Goal: Task Accomplishment & Management: Use online tool/utility

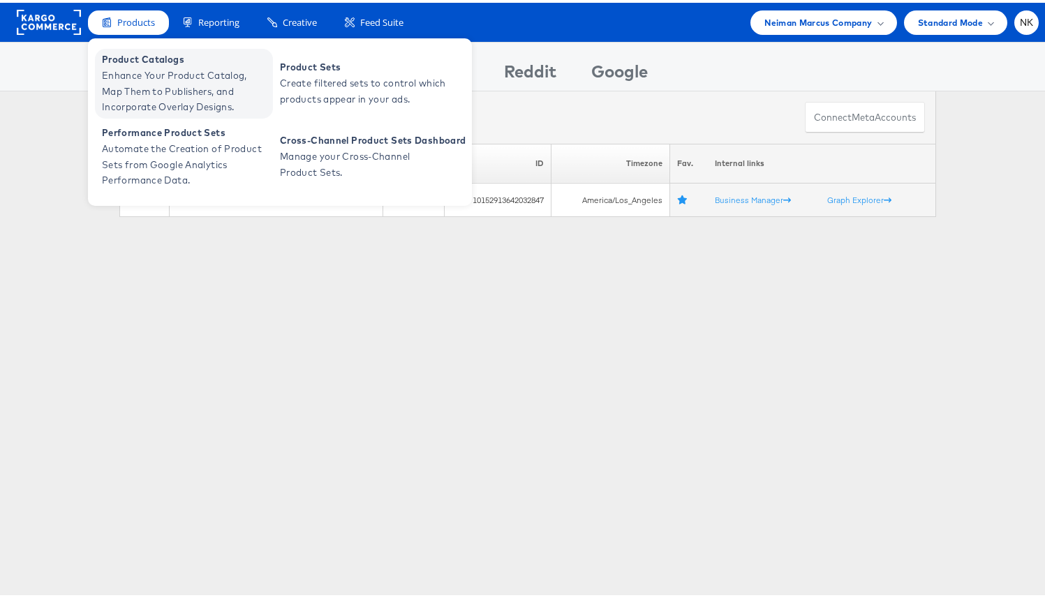
click at [154, 62] on span "Product Catalogs" at bounding box center [186, 57] width 168 height 16
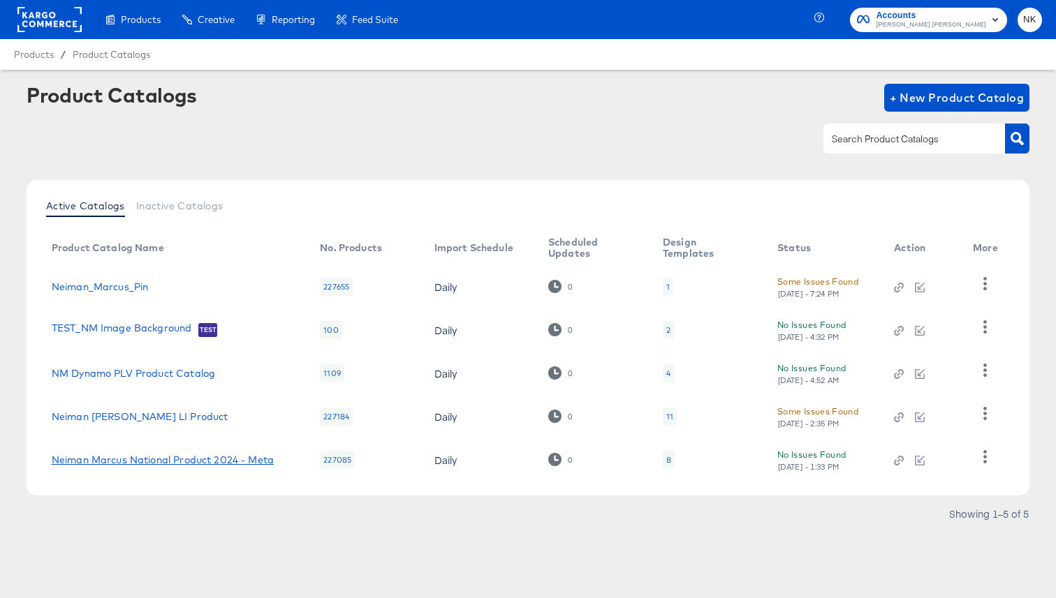
click at [237, 462] on link "Neiman Marcus National Product 2024 - Meta" at bounding box center [163, 460] width 222 height 11
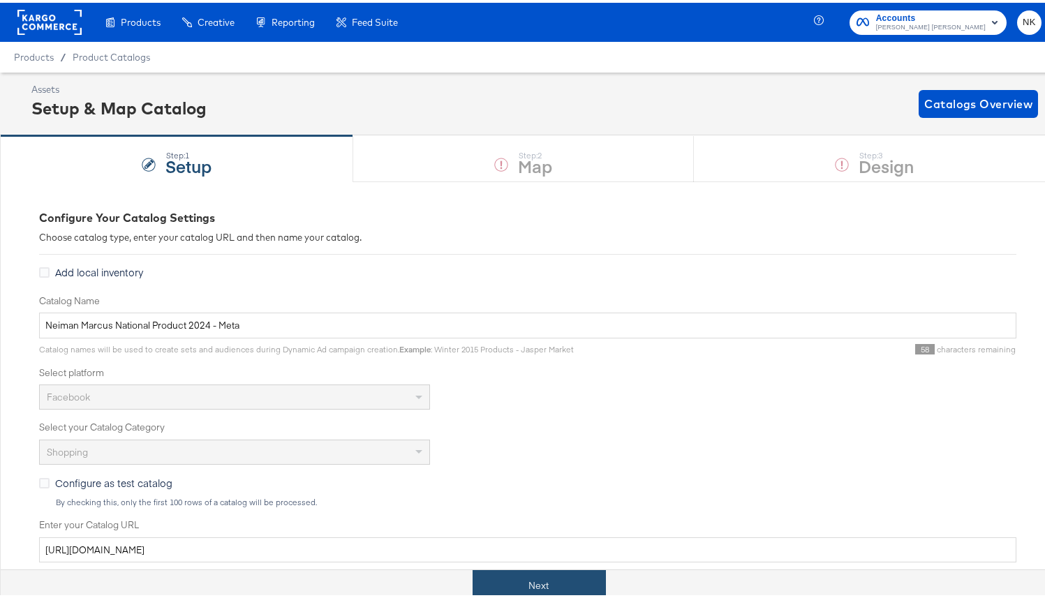
click at [517, 576] on button "Next" at bounding box center [539, 583] width 133 height 31
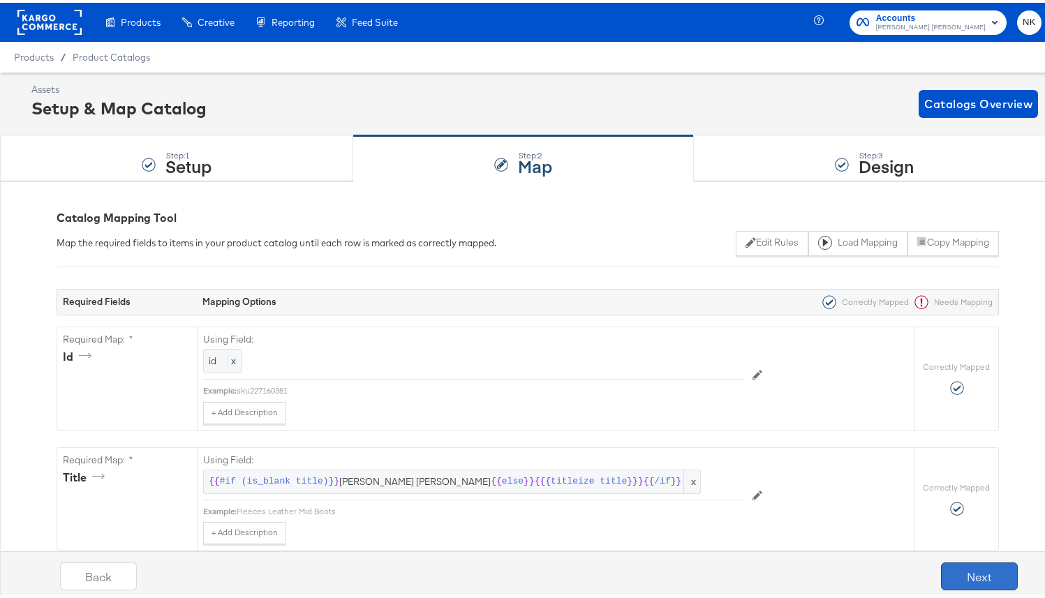
click at [944, 563] on button "Next" at bounding box center [979, 574] width 77 height 28
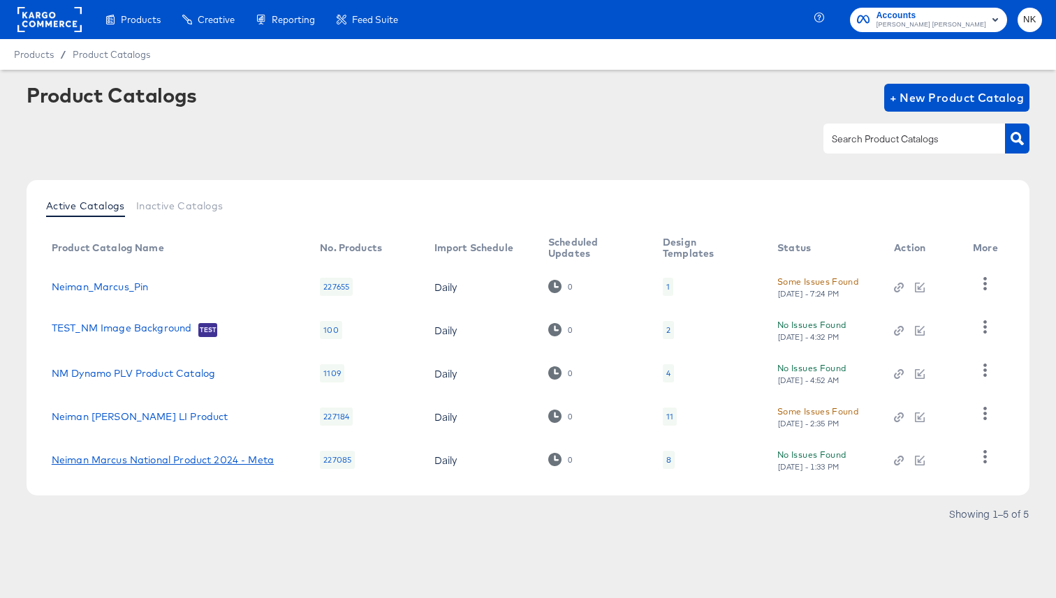
click at [230, 461] on link "Neiman Marcus National Product 2024 - Meta" at bounding box center [163, 460] width 222 height 11
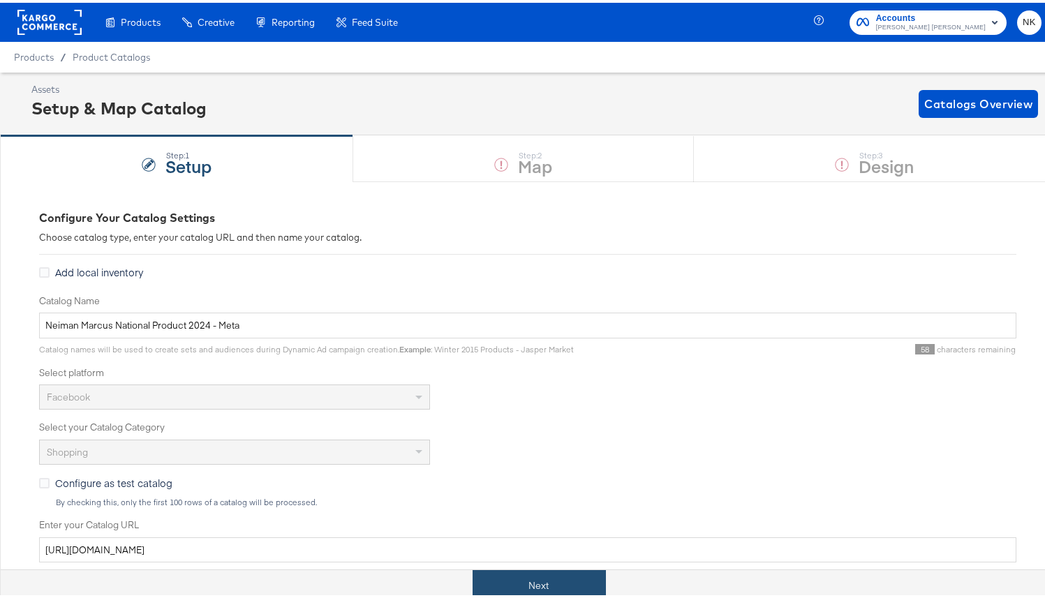
click at [526, 588] on button "Next" at bounding box center [539, 583] width 133 height 31
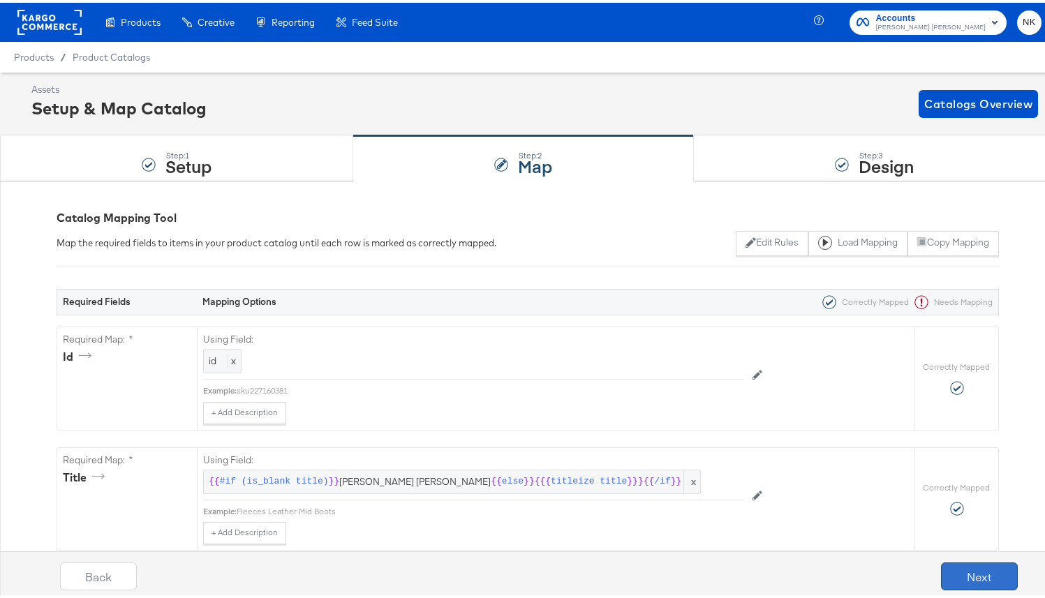
click at [951, 571] on button "Next" at bounding box center [979, 574] width 77 height 28
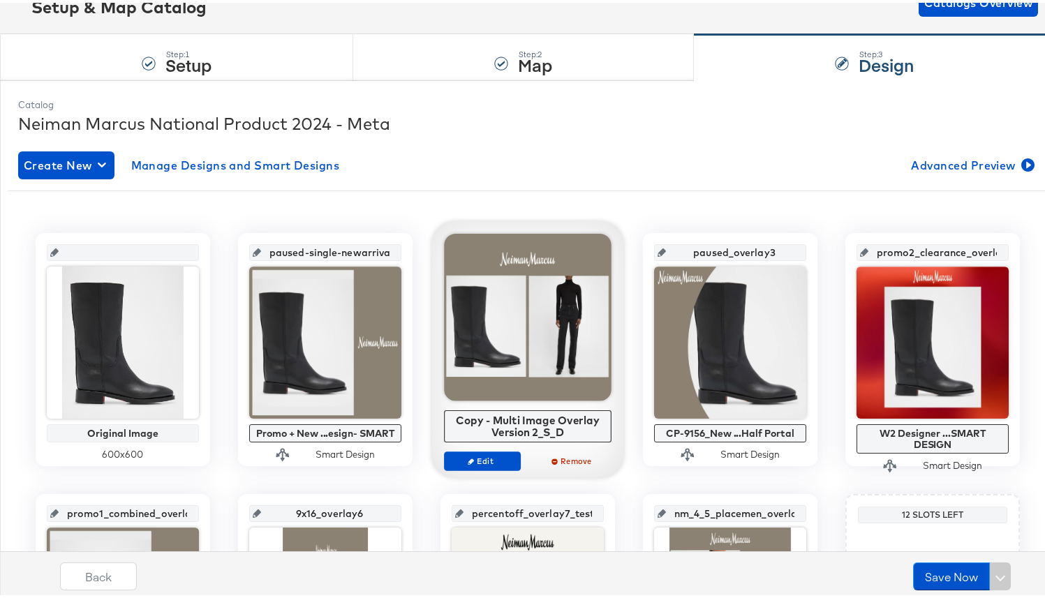
scroll to position [108, 0]
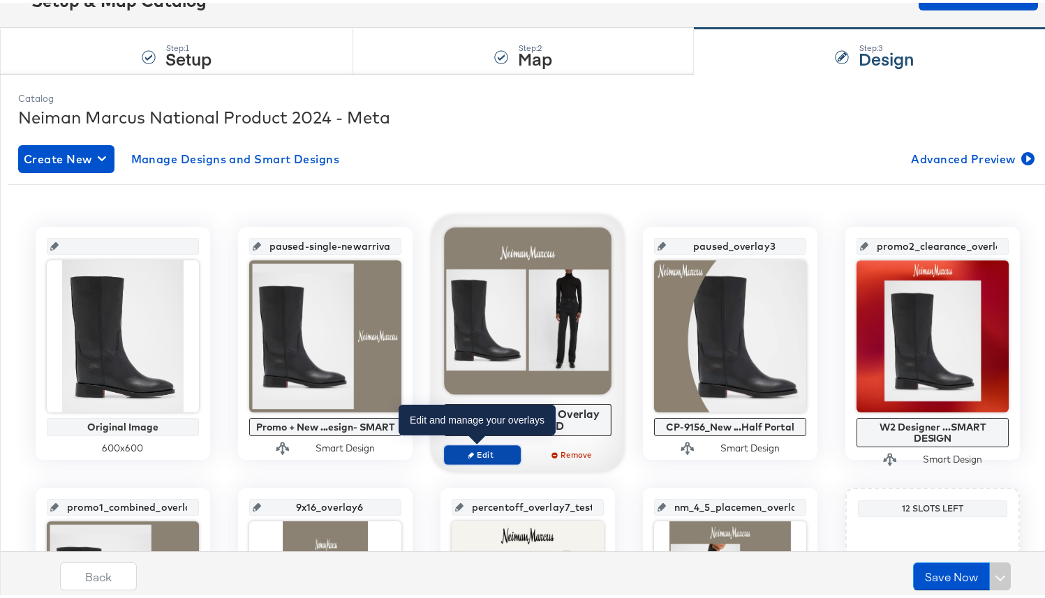
click at [473, 451] on span "Edit" at bounding box center [482, 452] width 64 height 10
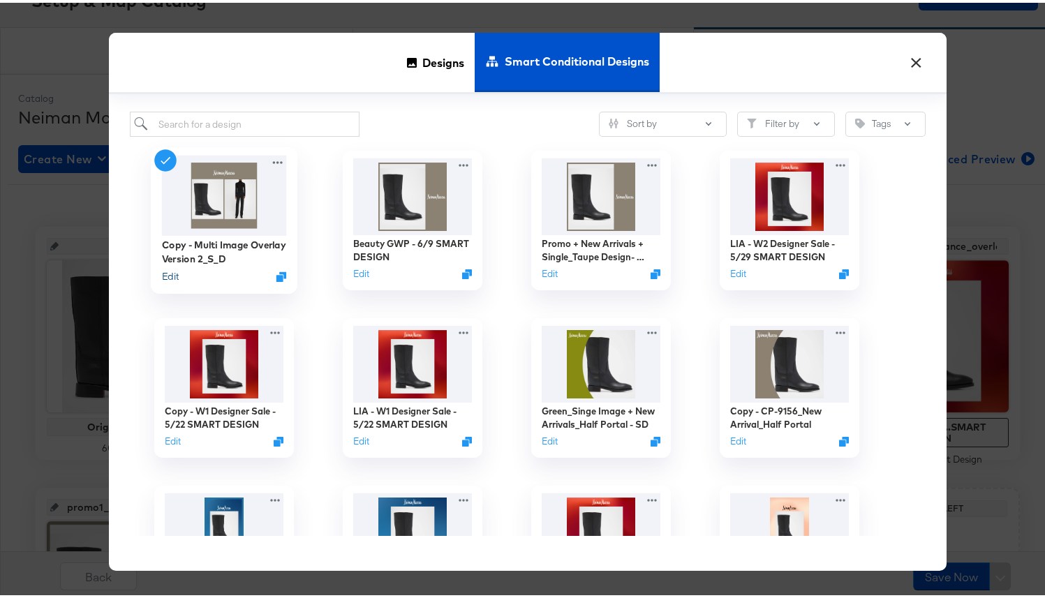
click at [166, 271] on button "Edit" at bounding box center [170, 273] width 17 height 13
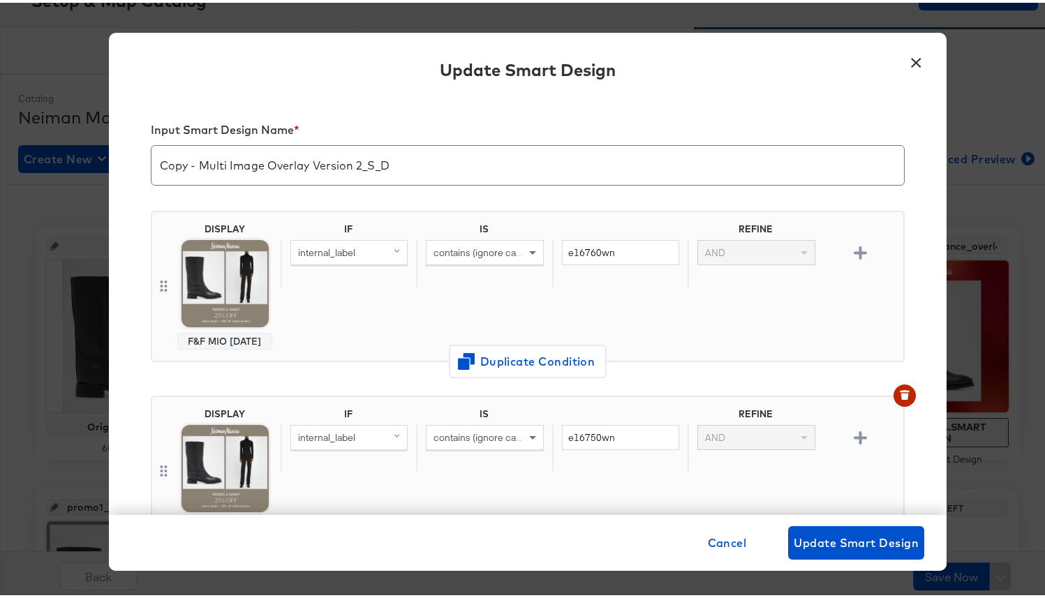
click at [213, 291] on body "Products Creative Reporting Feed Suite Accounts Neiman Marcus NK Products / Pro…" at bounding box center [528, 355] width 1056 height 927
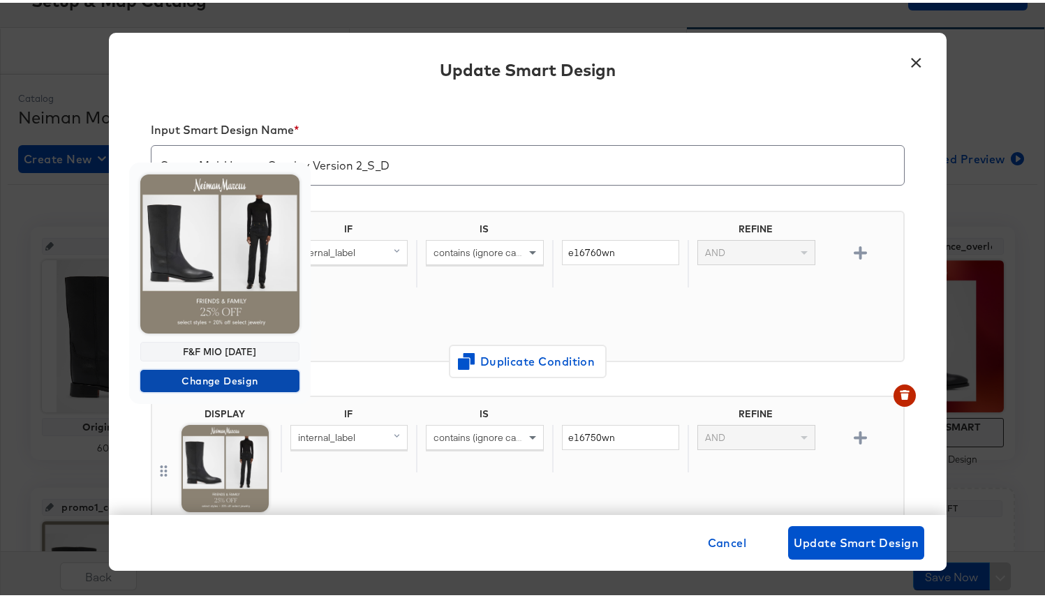
click at [235, 385] on span "Change Design" at bounding box center [220, 378] width 148 height 17
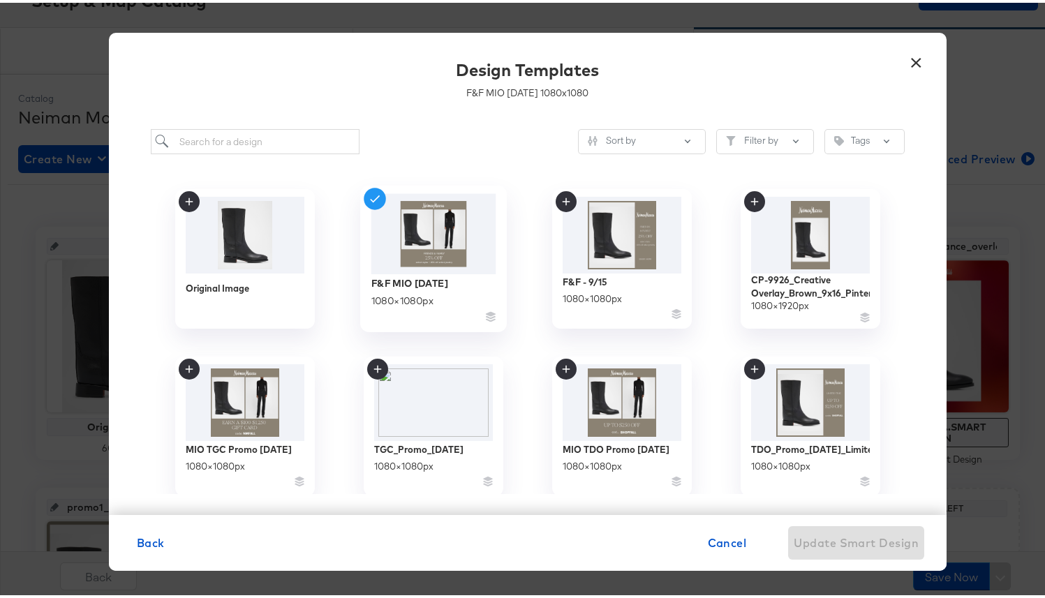
click at [435, 240] on img at bounding box center [433, 231] width 125 height 80
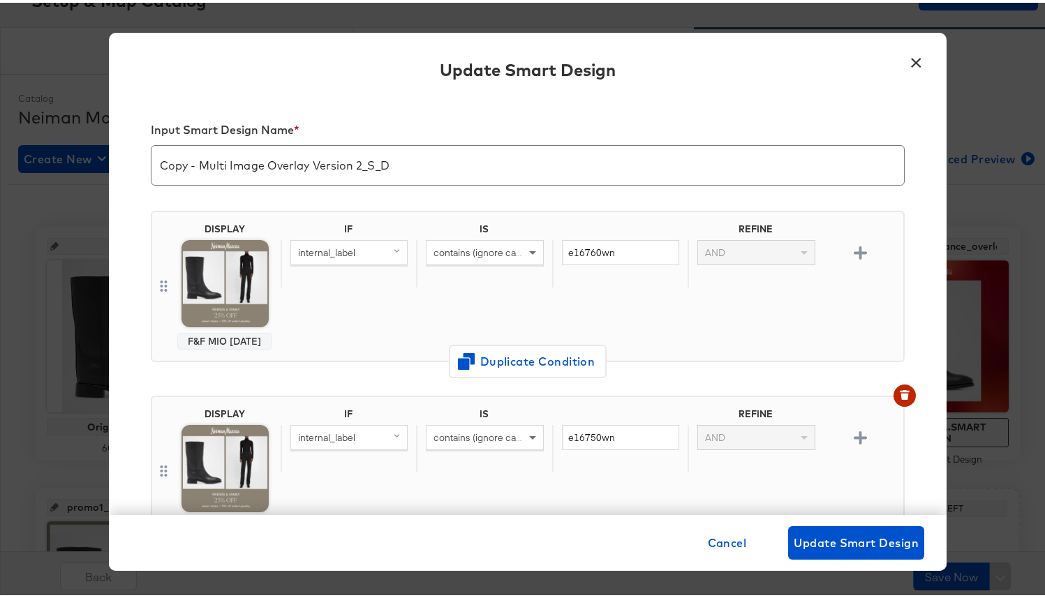
scroll to position [47, 0]
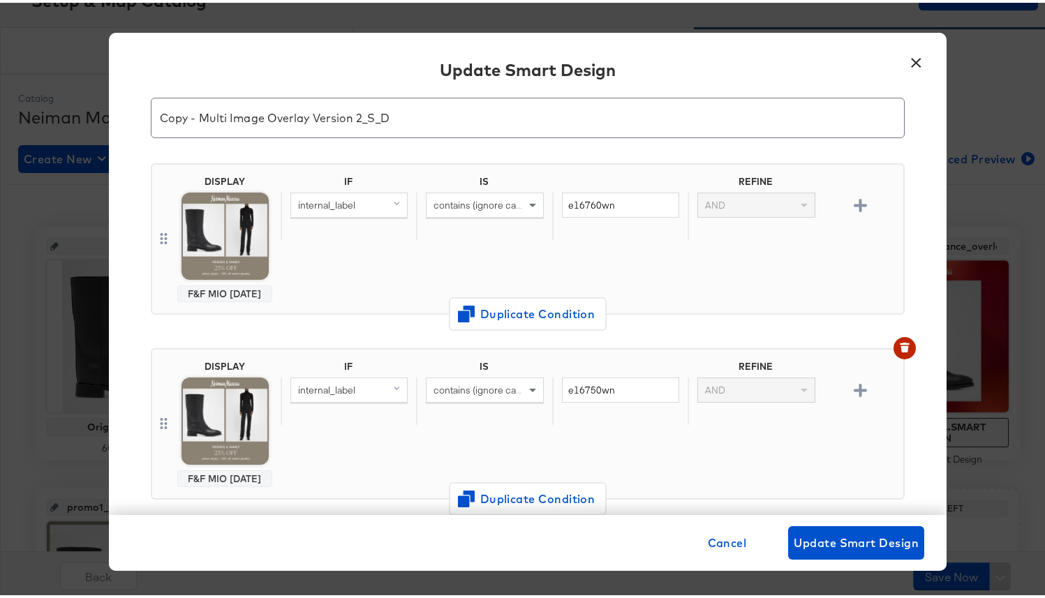
click at [913, 58] on button "×" at bounding box center [916, 56] width 25 height 25
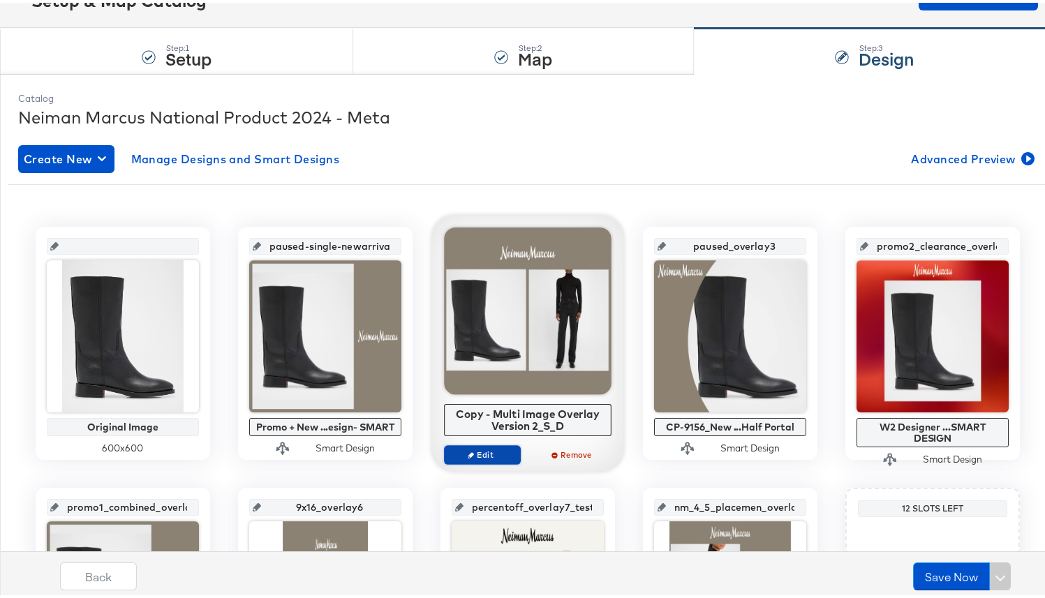
click at [489, 448] on span "Edit" at bounding box center [482, 452] width 64 height 10
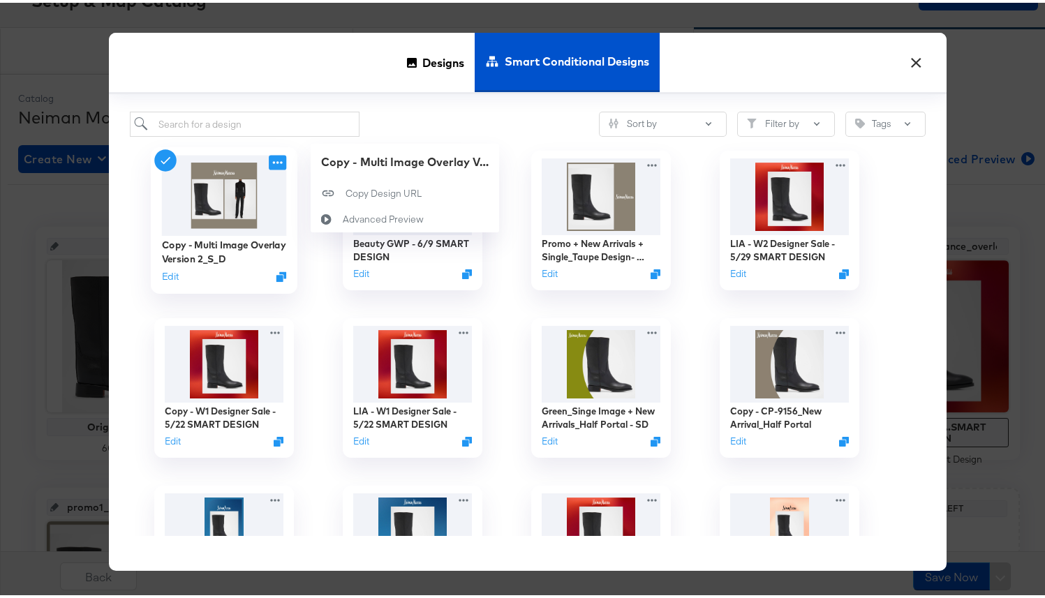
click at [269, 161] on icon at bounding box center [277, 160] width 17 height 15
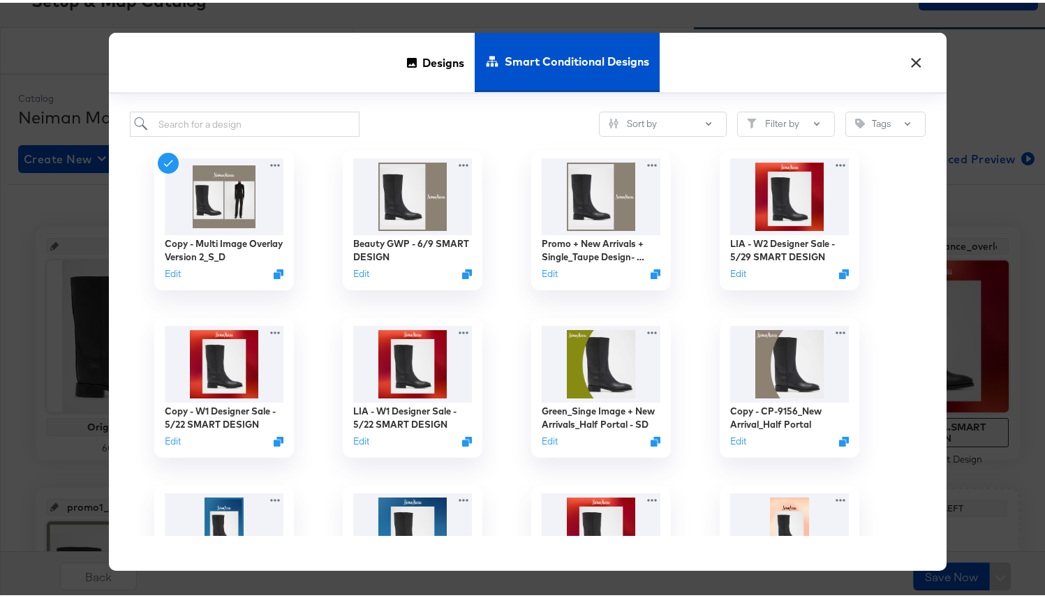
click at [298, 144] on div "Copy - Multi Image Overlay Version 2_S_D Edit" at bounding box center [224, 218] width 189 height 168
click at [271, 119] on input "search" at bounding box center [245, 122] width 230 height 26
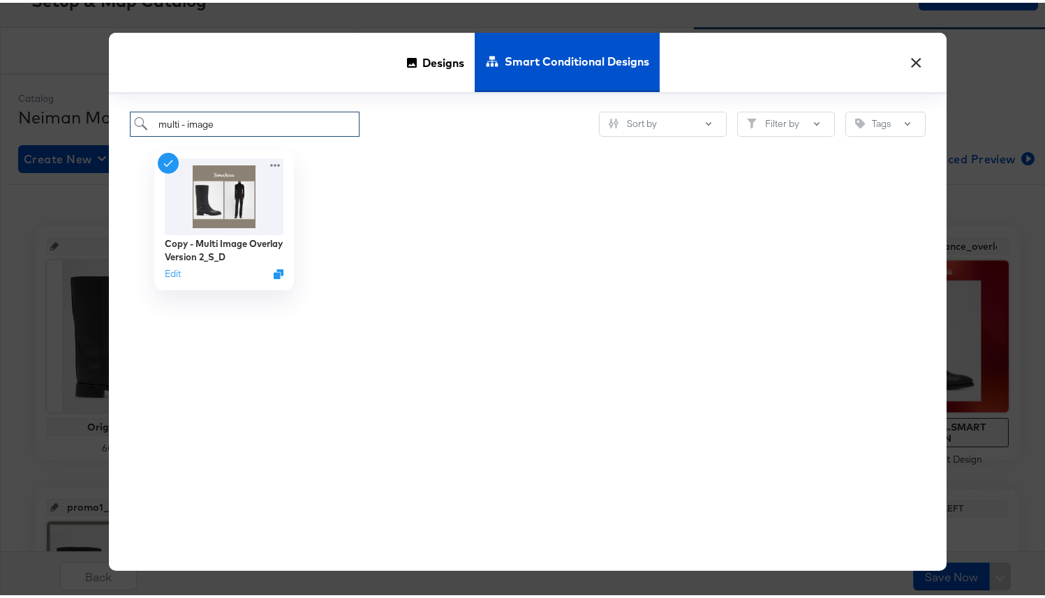
click at [152, 124] on input "multi - image" at bounding box center [245, 122] width 230 height 26
drag, startPoint x: 217, startPoint y: 121, endPoint x: 142, endPoint y: 121, distance: 74.7
click at [142, 121] on input "multi - image" at bounding box center [245, 122] width 230 height 26
click at [181, 124] on input "multi - image" at bounding box center [245, 122] width 230 height 26
type input "multi image"
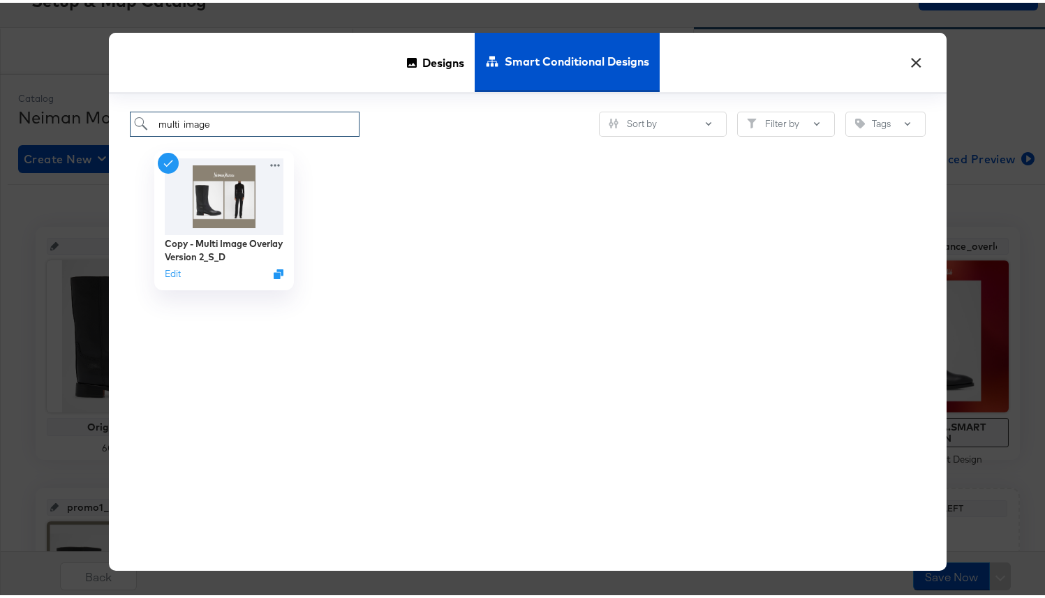
click at [152, 125] on input "multi image" at bounding box center [245, 122] width 230 height 26
drag, startPoint x: 204, startPoint y: 125, endPoint x: 131, endPoint y: 115, distance: 73.3
click at [131, 115] on input "multi image" at bounding box center [245, 122] width 230 height 26
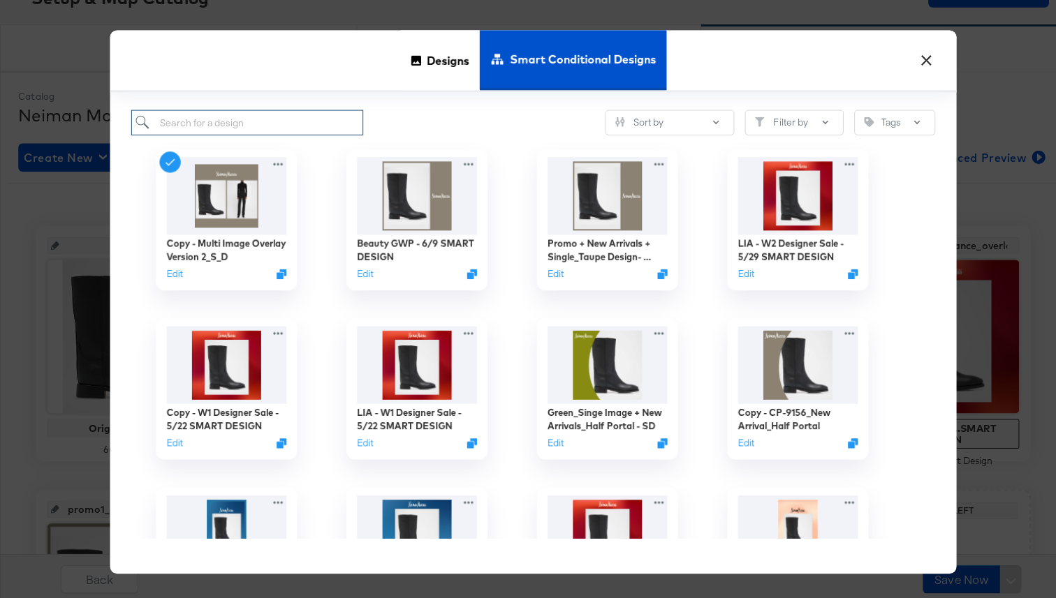
scroll to position [0, 0]
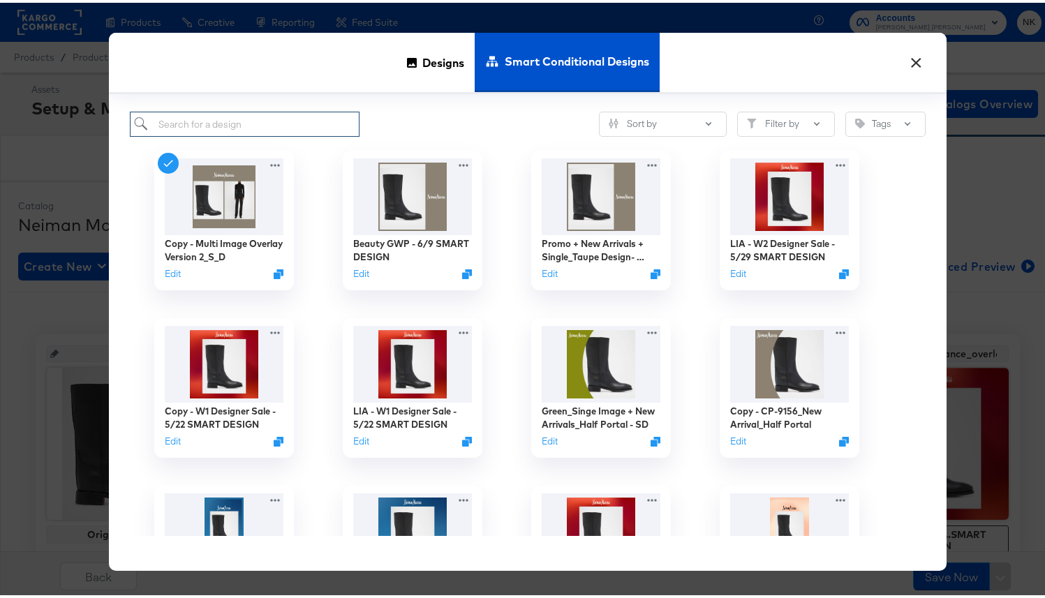
click at [280, 128] on input "search" at bounding box center [245, 122] width 230 height 26
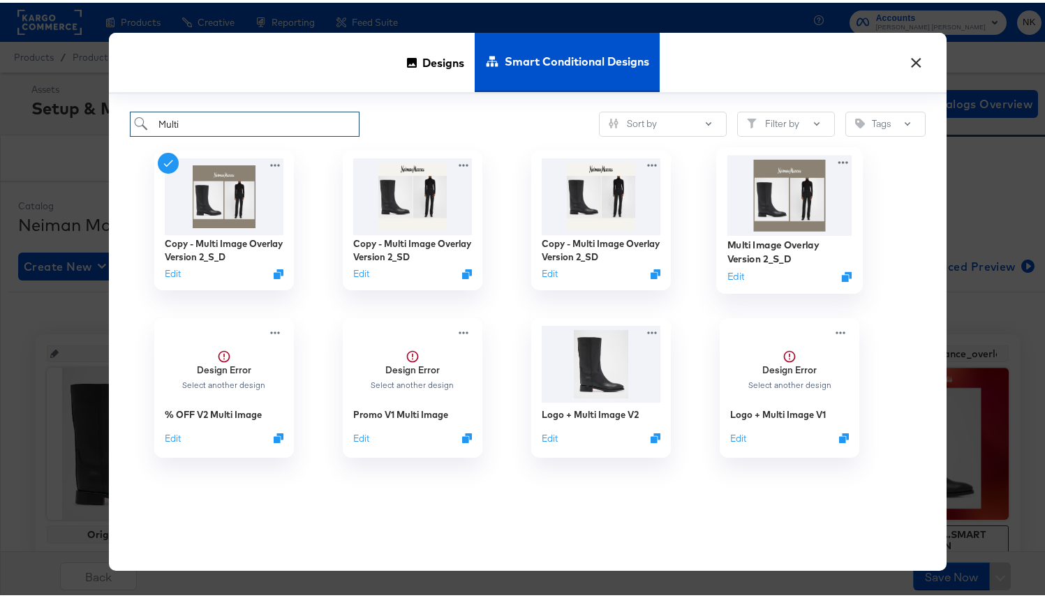
type input "Multi"
click at [772, 216] on img at bounding box center [790, 193] width 125 height 80
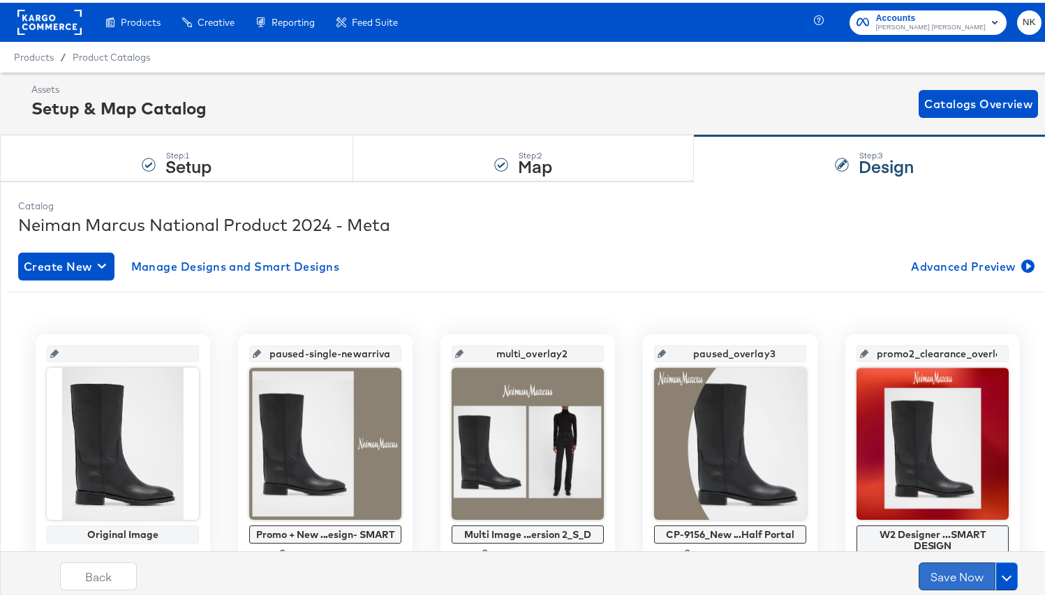
click at [919, 569] on button "Save Now" at bounding box center [957, 574] width 77 height 28
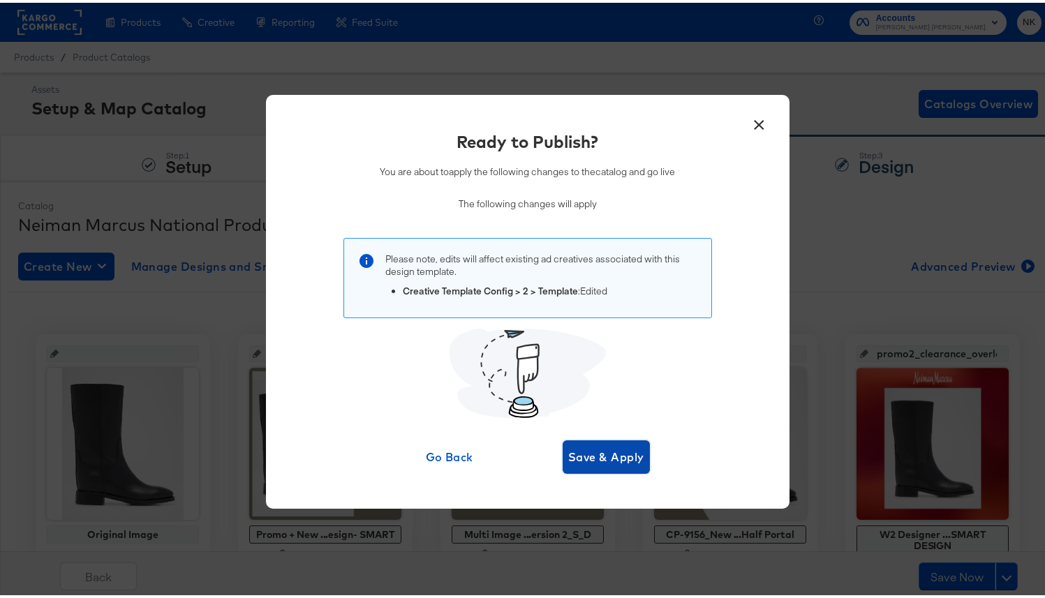
click at [636, 467] on button "Save & Apply" at bounding box center [606, 455] width 87 height 34
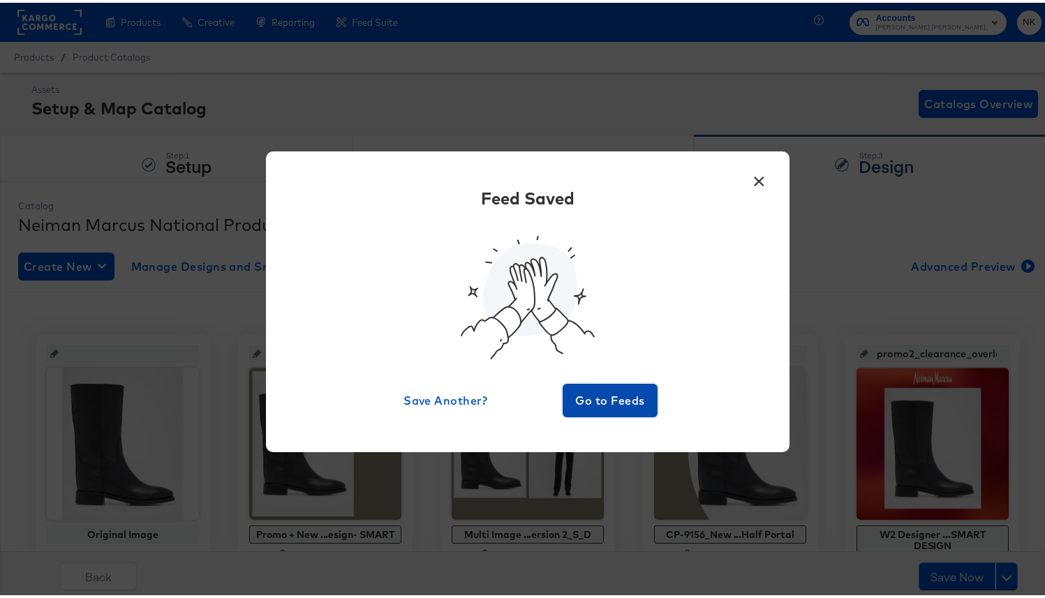
click at [593, 392] on span "Go to Feeds" at bounding box center [610, 398] width 84 height 20
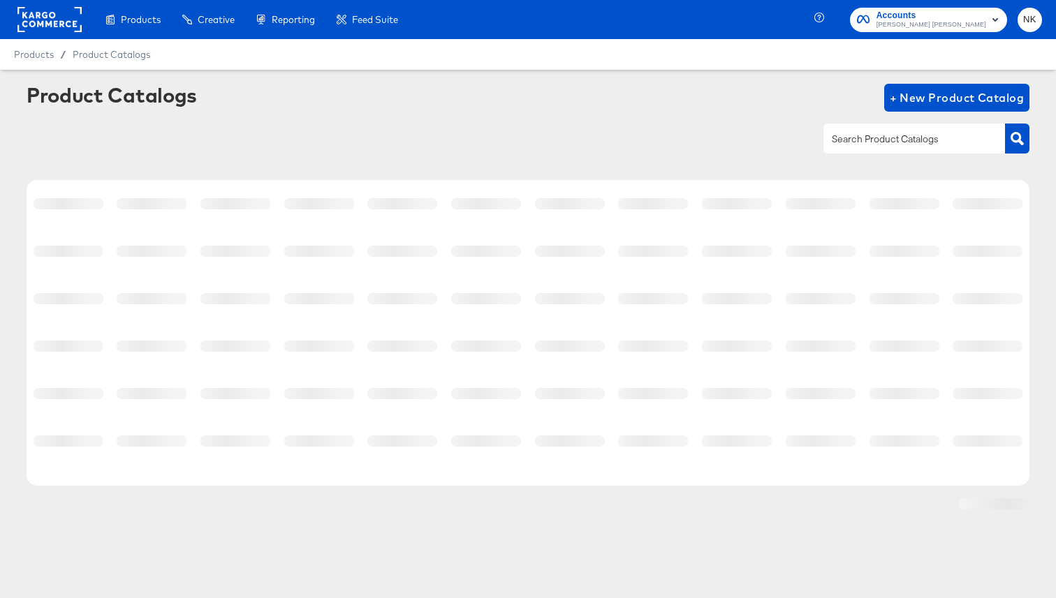
click at [626, 62] on div "Products / Product Catalogs" at bounding box center [528, 54] width 1056 height 31
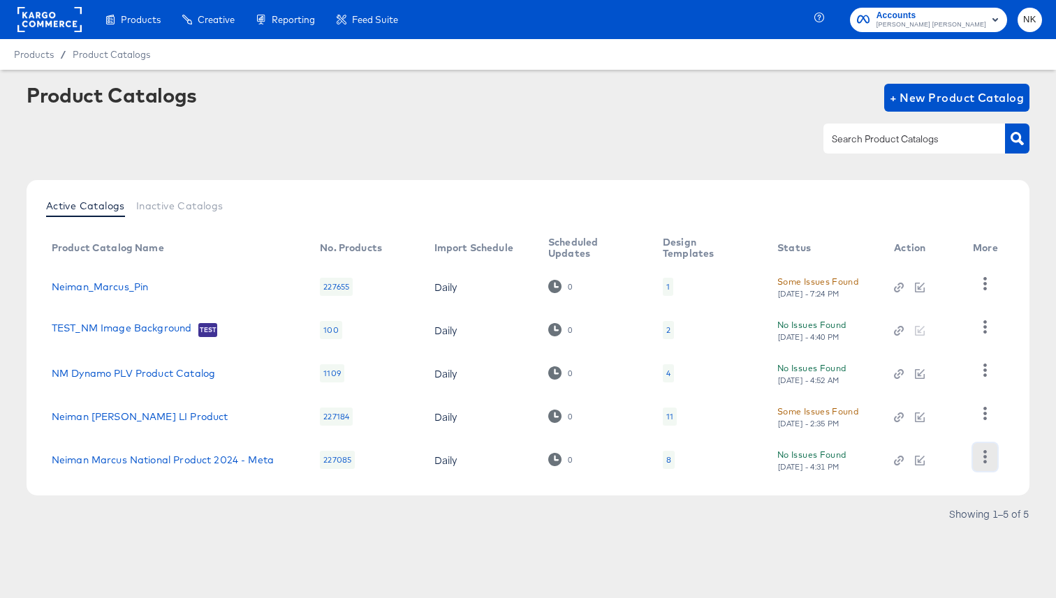
click at [978, 453] on icon "button" at bounding box center [984, 456] width 13 height 13
click at [260, 462] on link "Neiman Marcus National Product 2024 - Meta" at bounding box center [163, 460] width 222 height 11
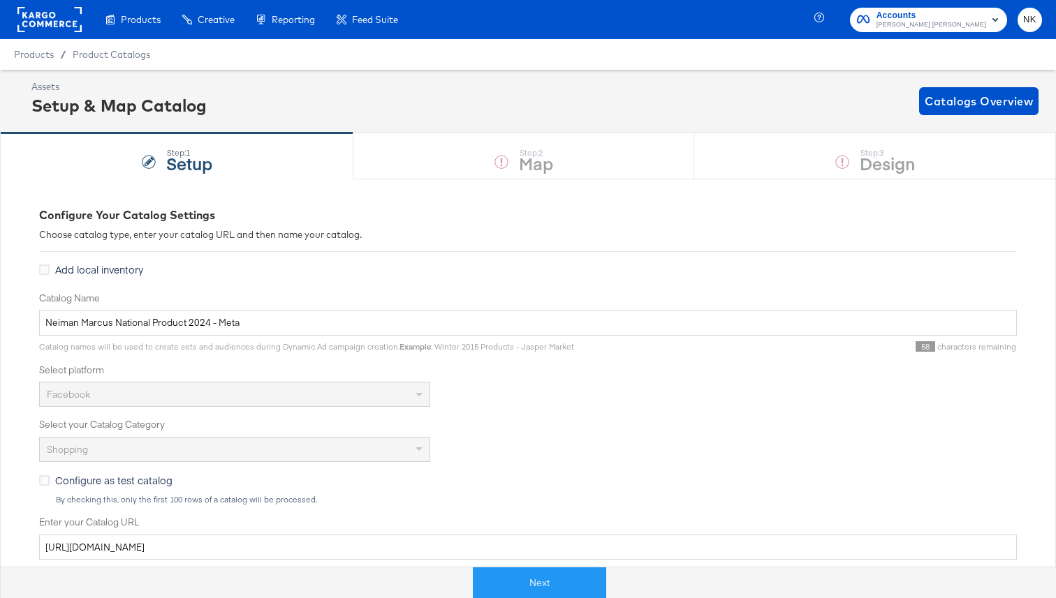
scroll to position [338, 0]
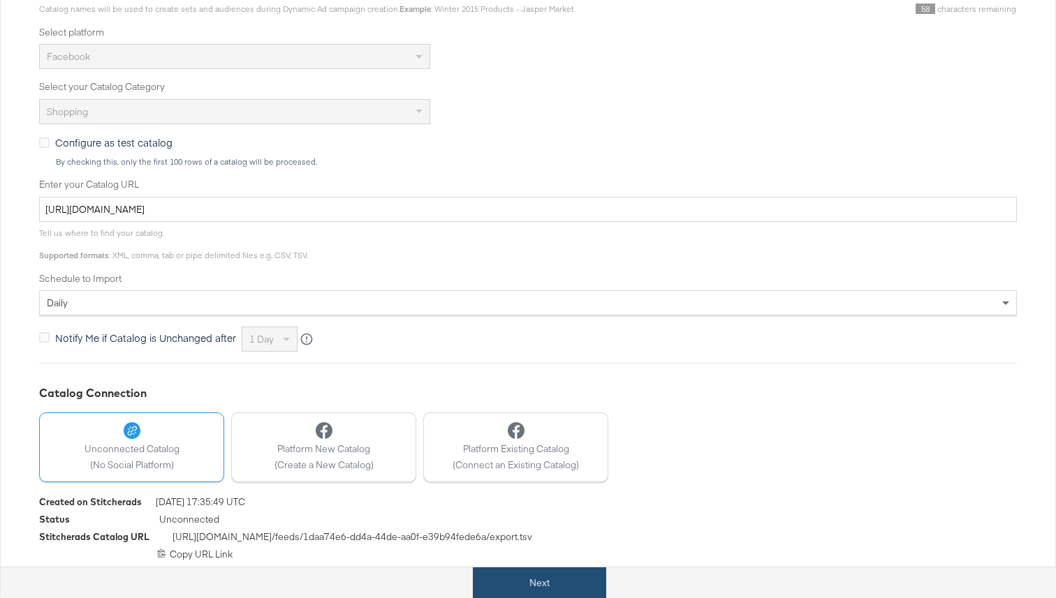
click at [491, 573] on button "Next" at bounding box center [539, 583] width 133 height 31
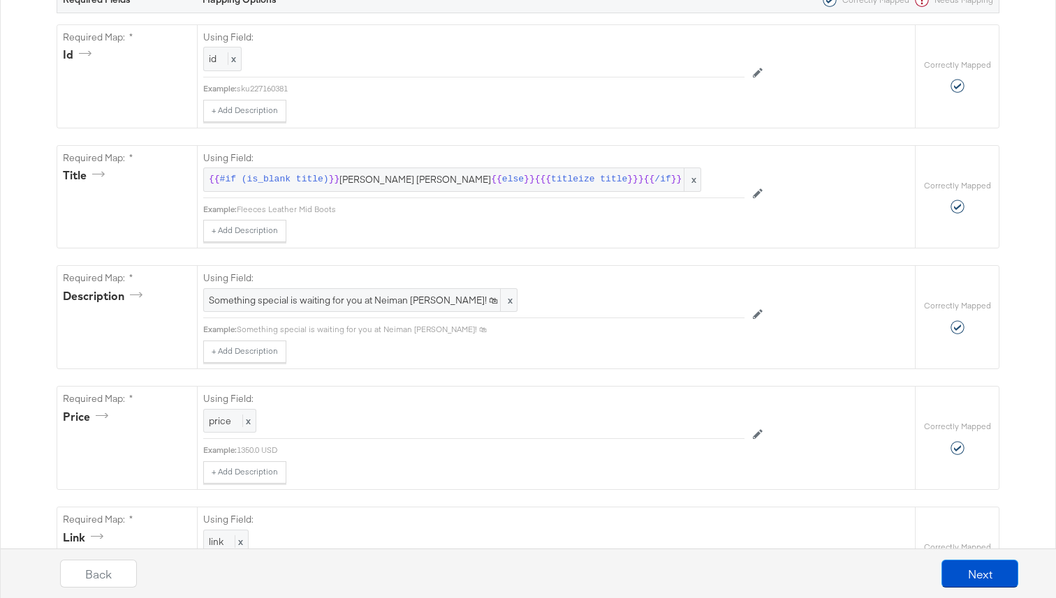
scroll to position [0, 0]
